Goal: Information Seeking & Learning: Learn about a topic

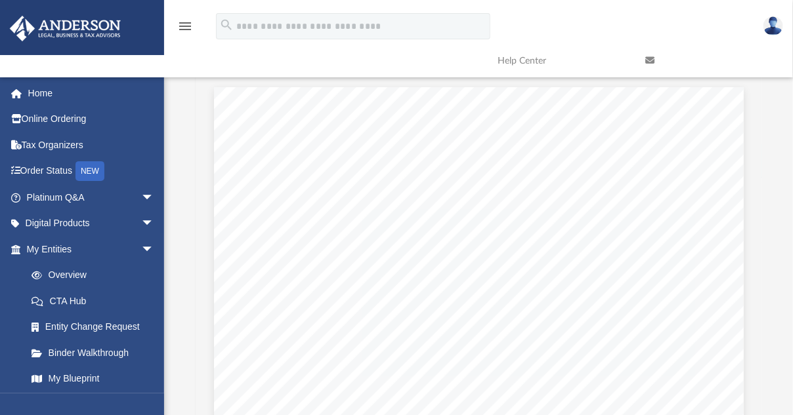
scroll to position [287, 556]
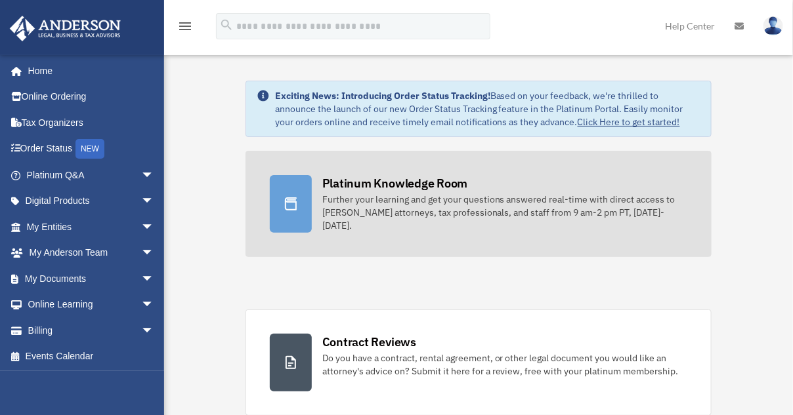
click at [436, 198] on div "Further your learning and get your questions answered real-time with direct acc…" at bounding box center [504, 212] width 365 height 39
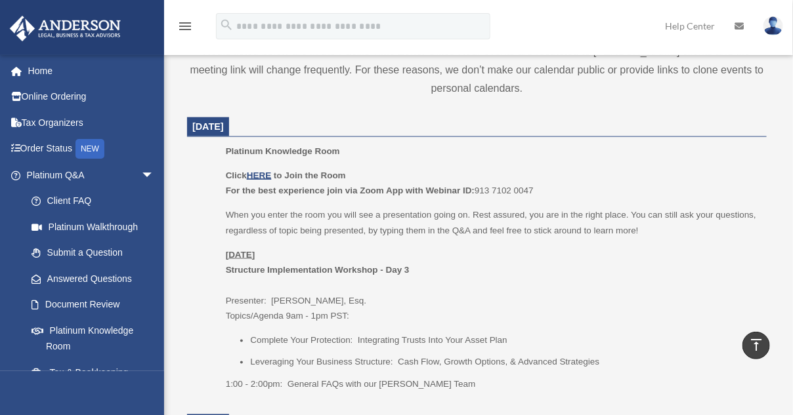
scroll to position [525, 0]
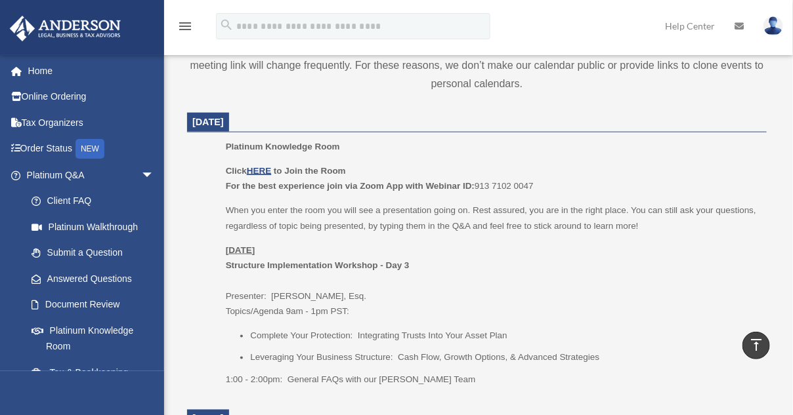
click at [260, 164] on p "Click HERE to Join the Room For the best experience join via Zoom App with Webi…" at bounding box center [492, 178] width 532 height 31
click at [258, 169] on u "HERE" at bounding box center [259, 171] width 24 height 10
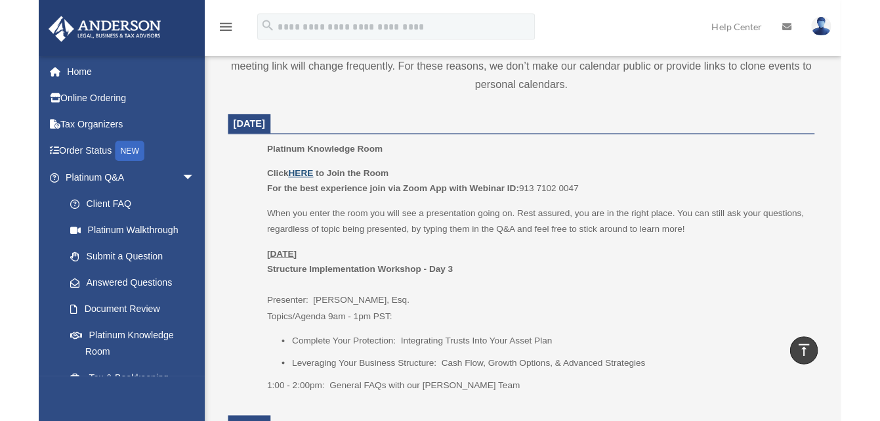
scroll to position [510, 0]
